Goal: Information Seeking & Learning: Learn about a topic

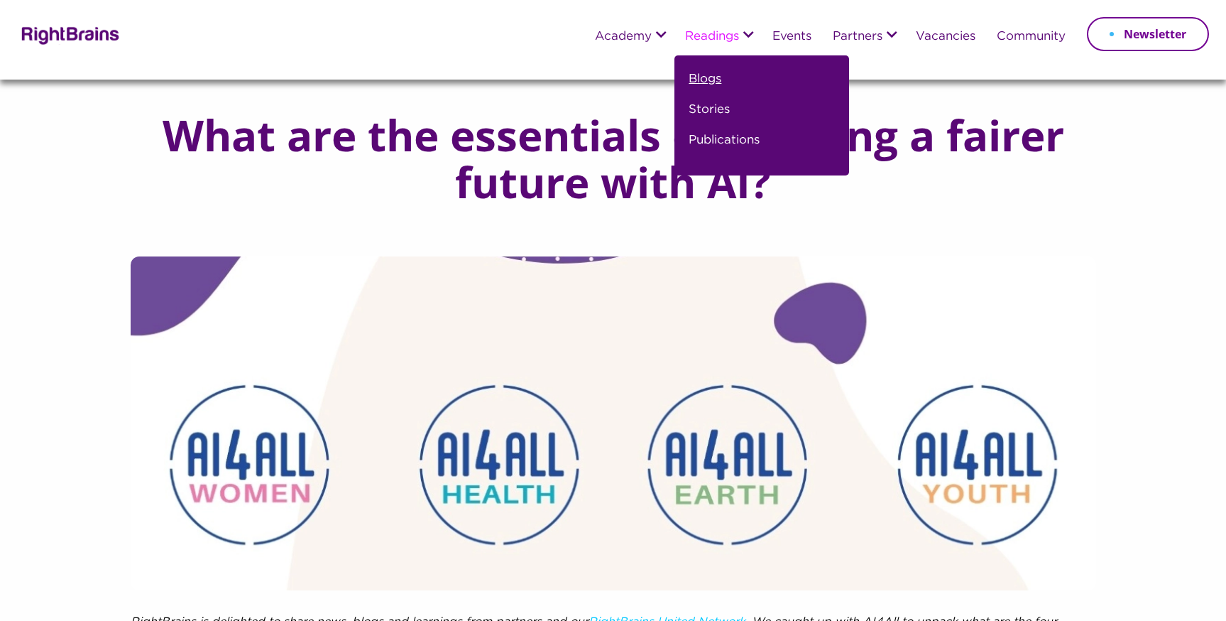
click at [706, 77] on link "Blogs" at bounding box center [705, 85] width 33 height 31
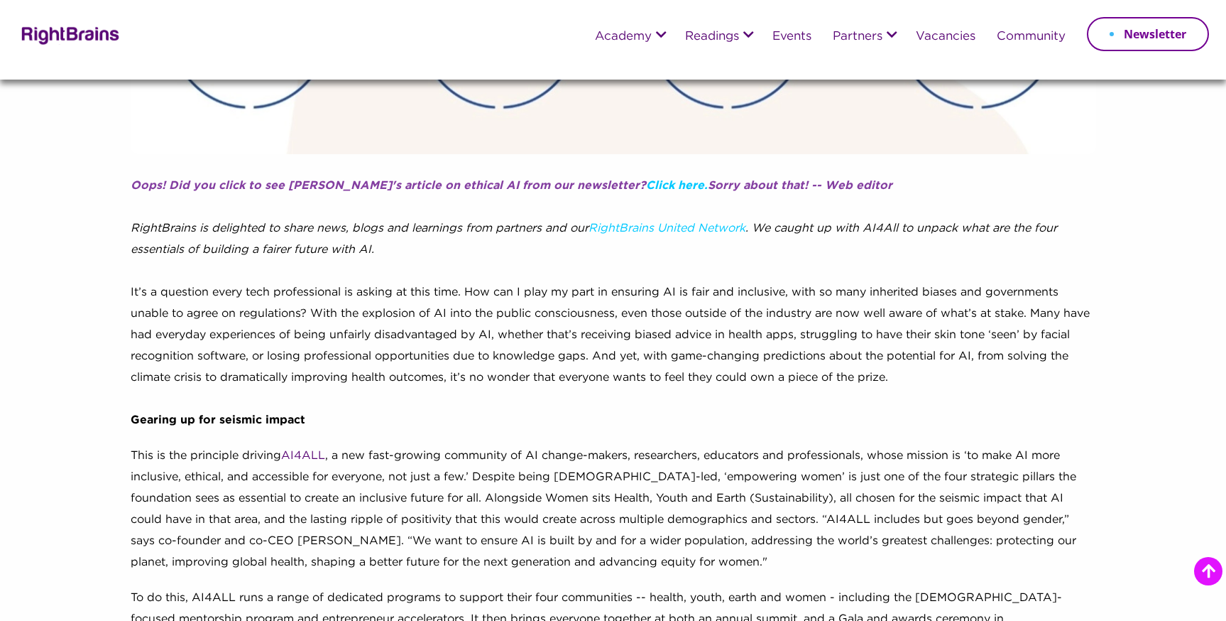
scroll to position [351, 0]
